Goal: Information Seeking & Learning: Learn about a topic

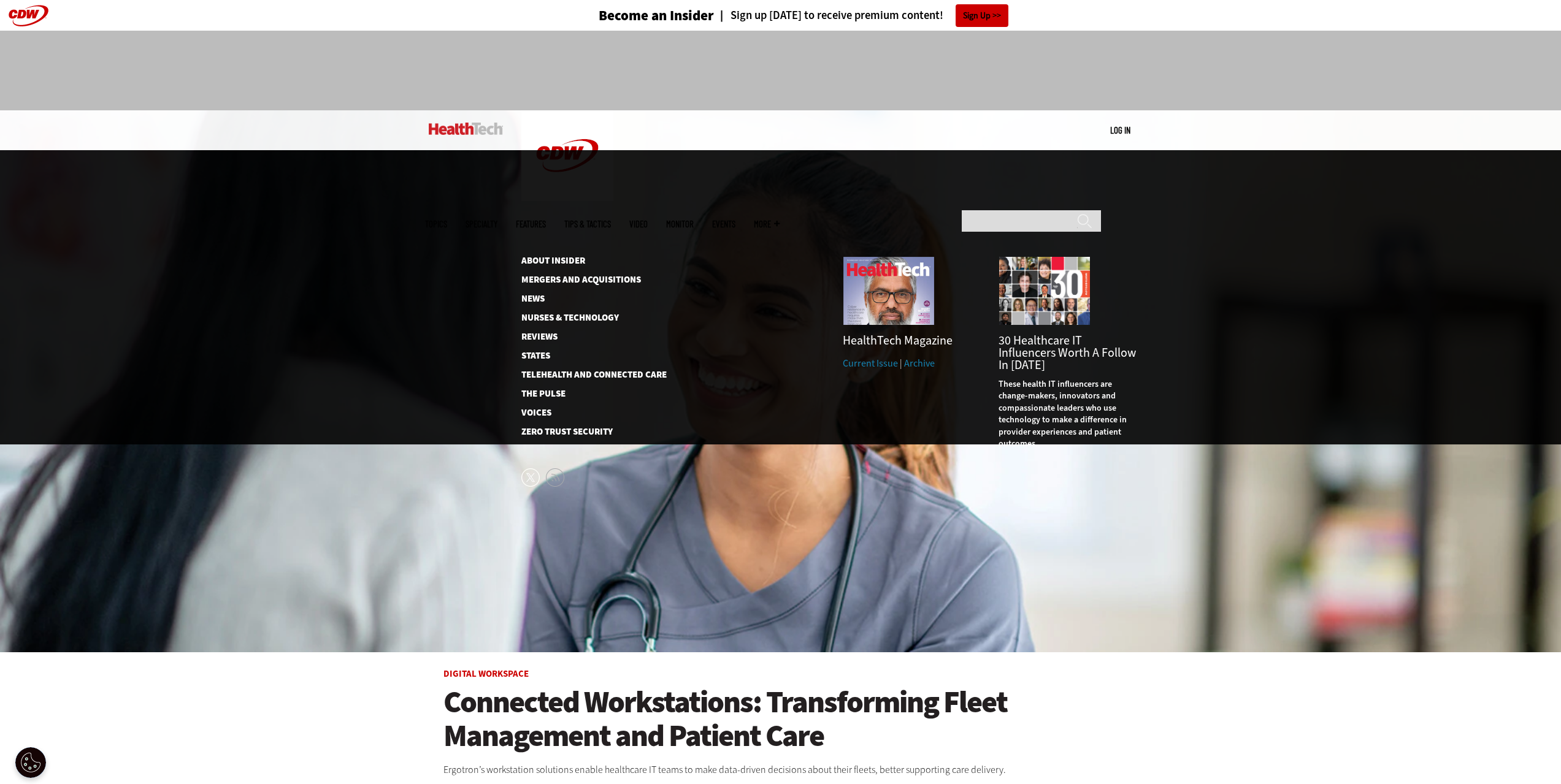
click at [920, 357] on link "Archive" at bounding box center [919, 362] width 31 height 13
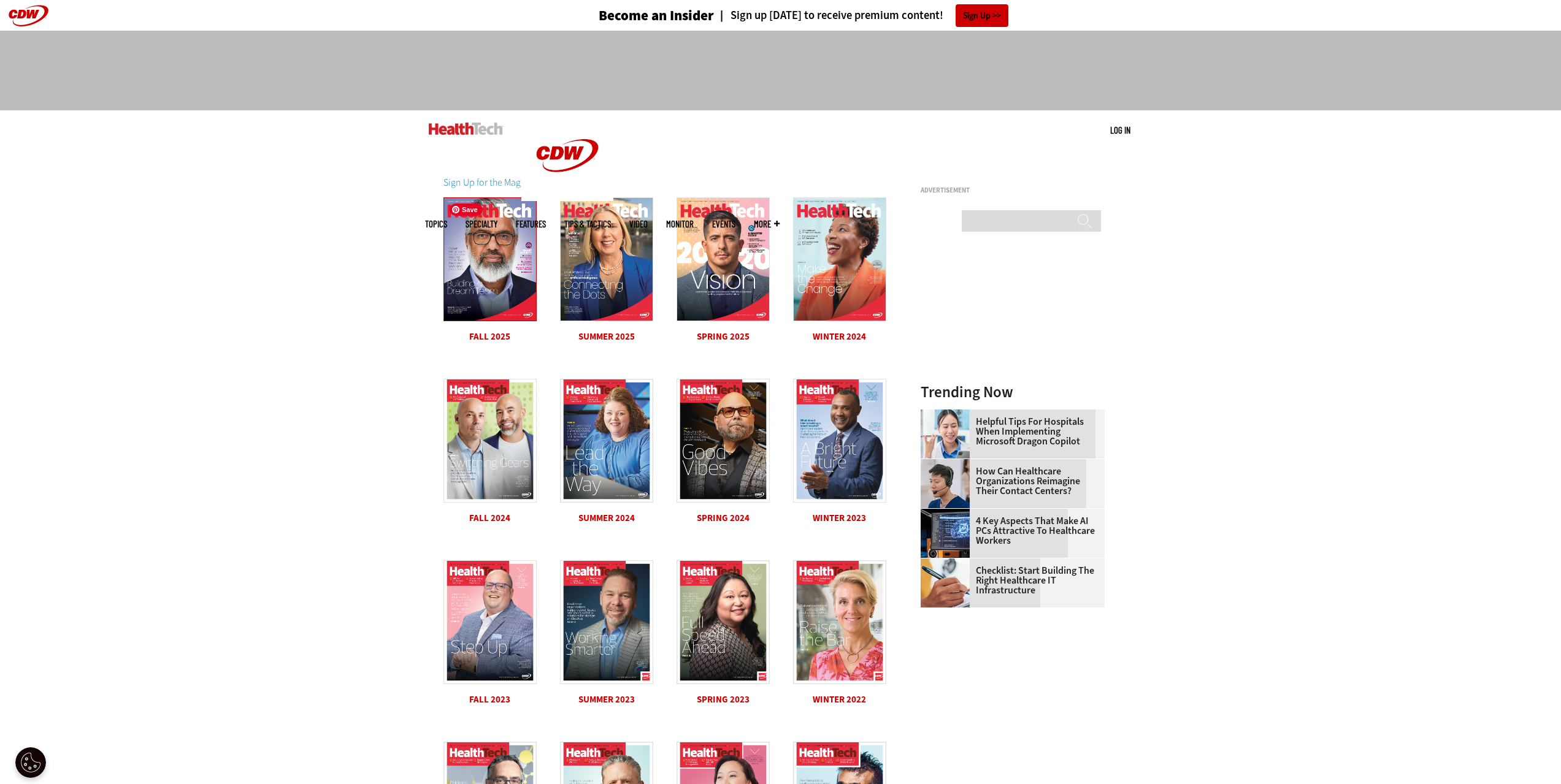
click at [490, 275] on img at bounding box center [490, 259] width 94 height 124
